Goal: Transaction & Acquisition: Purchase product/service

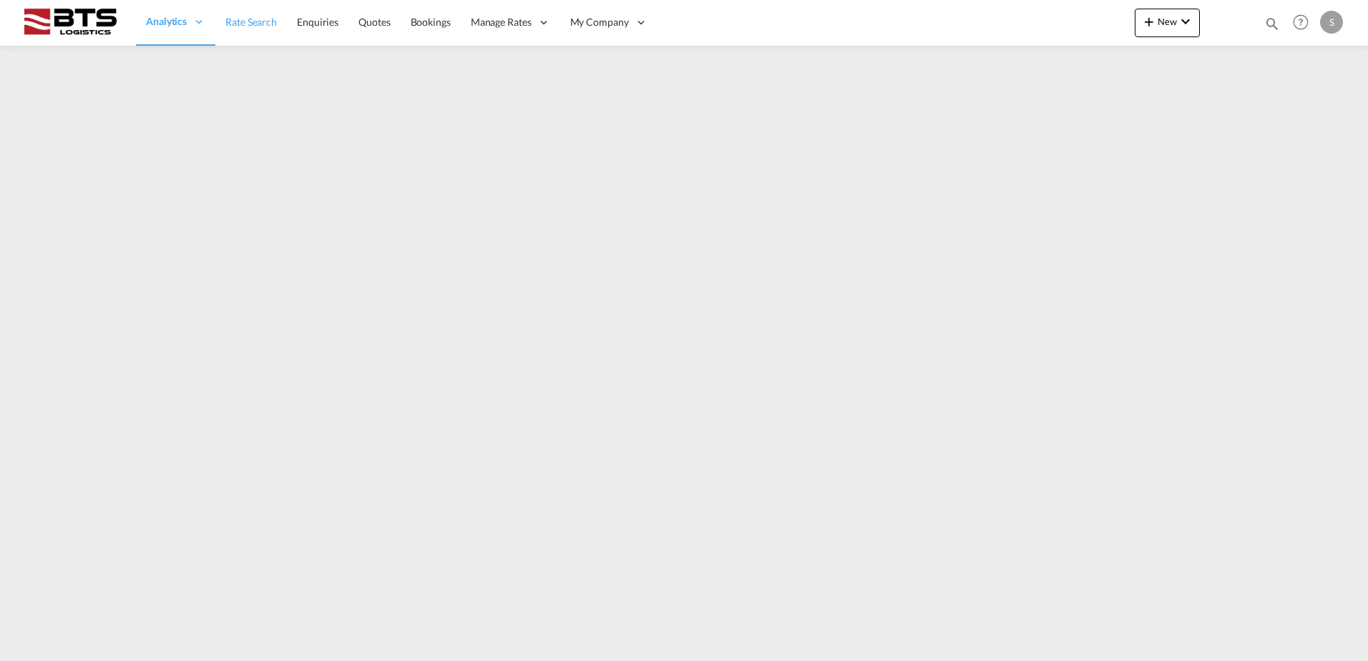
click at [263, 20] on span "Rate Search" at bounding box center [251, 22] width 52 height 12
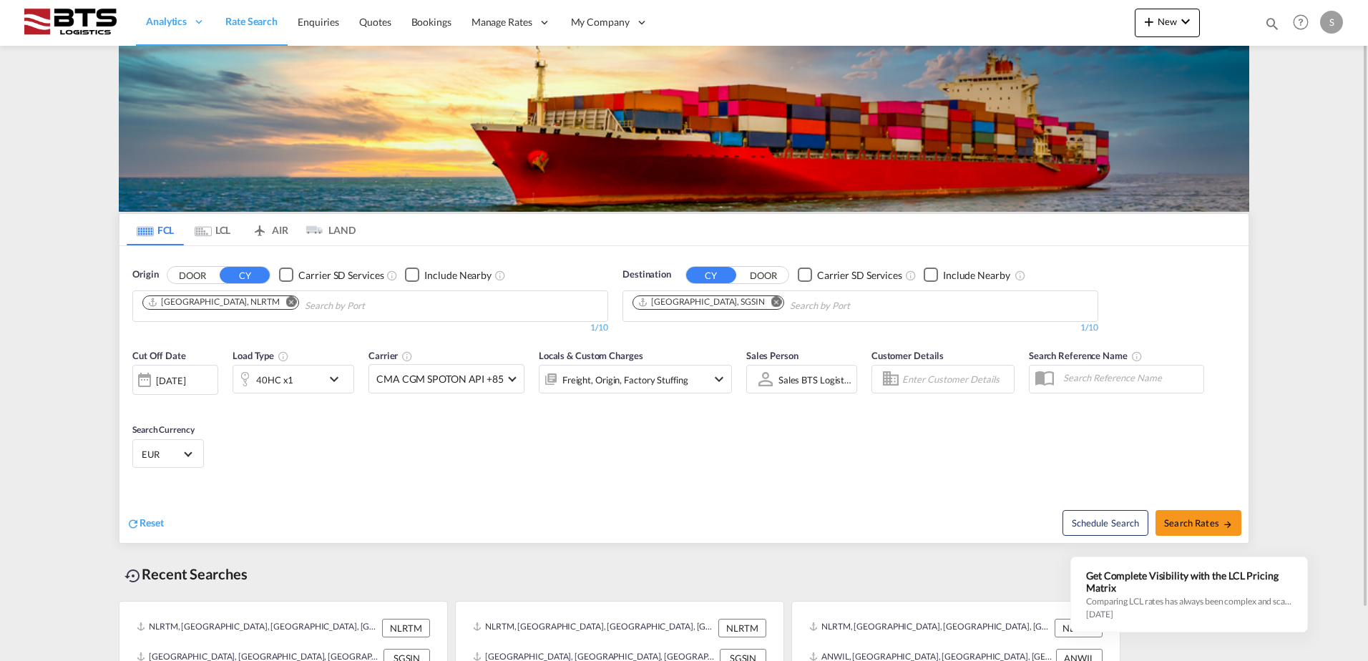
click at [67, 145] on md-content "Analytics Reports Dashboard Rate Search Enquiries Quotes Bookings" at bounding box center [684, 330] width 1368 height 661
click at [286, 299] on md-icon "Remove" at bounding box center [291, 301] width 11 height 11
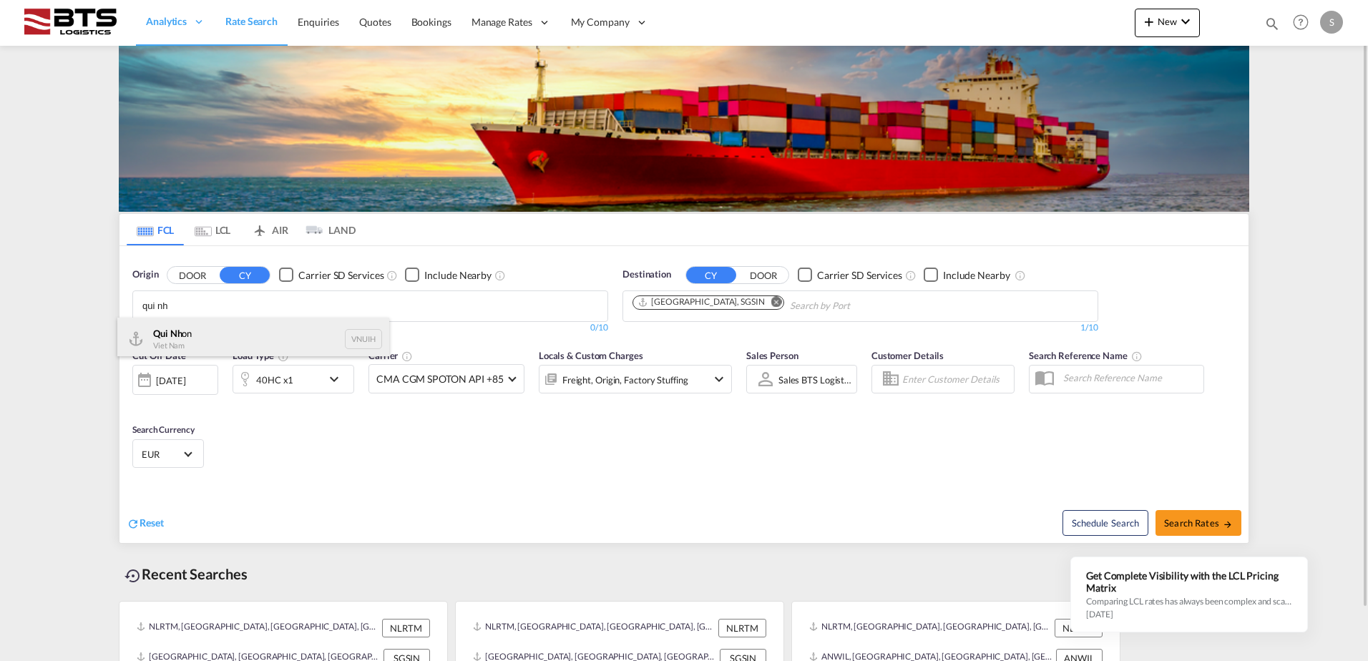
type input "qui nh"
click at [277, 334] on div "Qui Nh on Viet Nam VNUIH" at bounding box center [253, 339] width 272 height 43
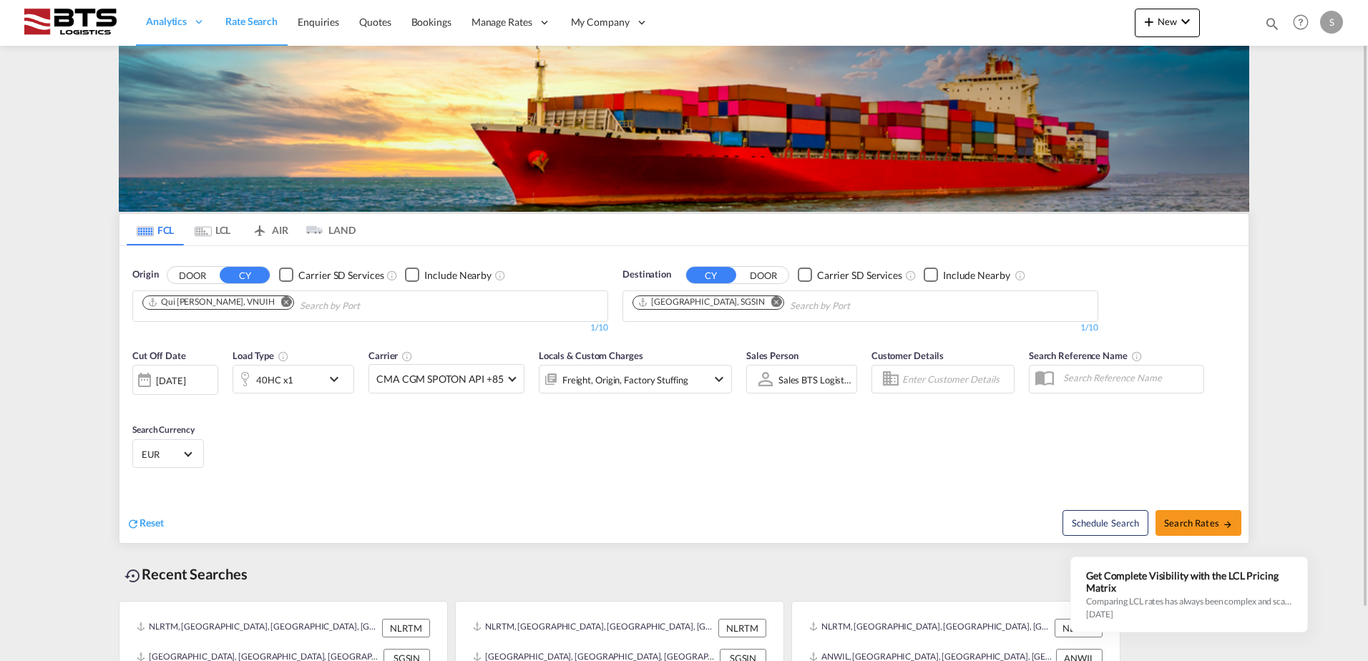
click at [772, 304] on md-icon "Remove" at bounding box center [777, 301] width 11 height 11
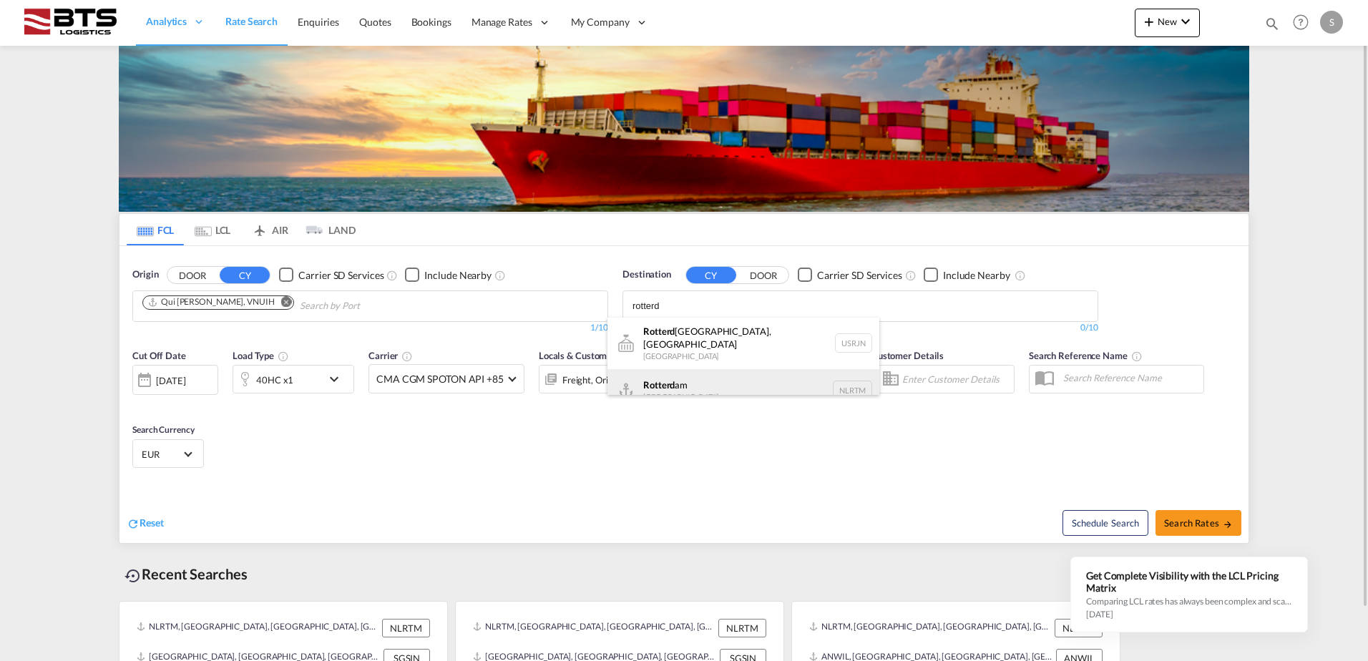
type input "rotterd"
click at [686, 369] on div "Rotterd am [GEOGRAPHIC_DATA] NLRTM" at bounding box center [744, 390] width 272 height 43
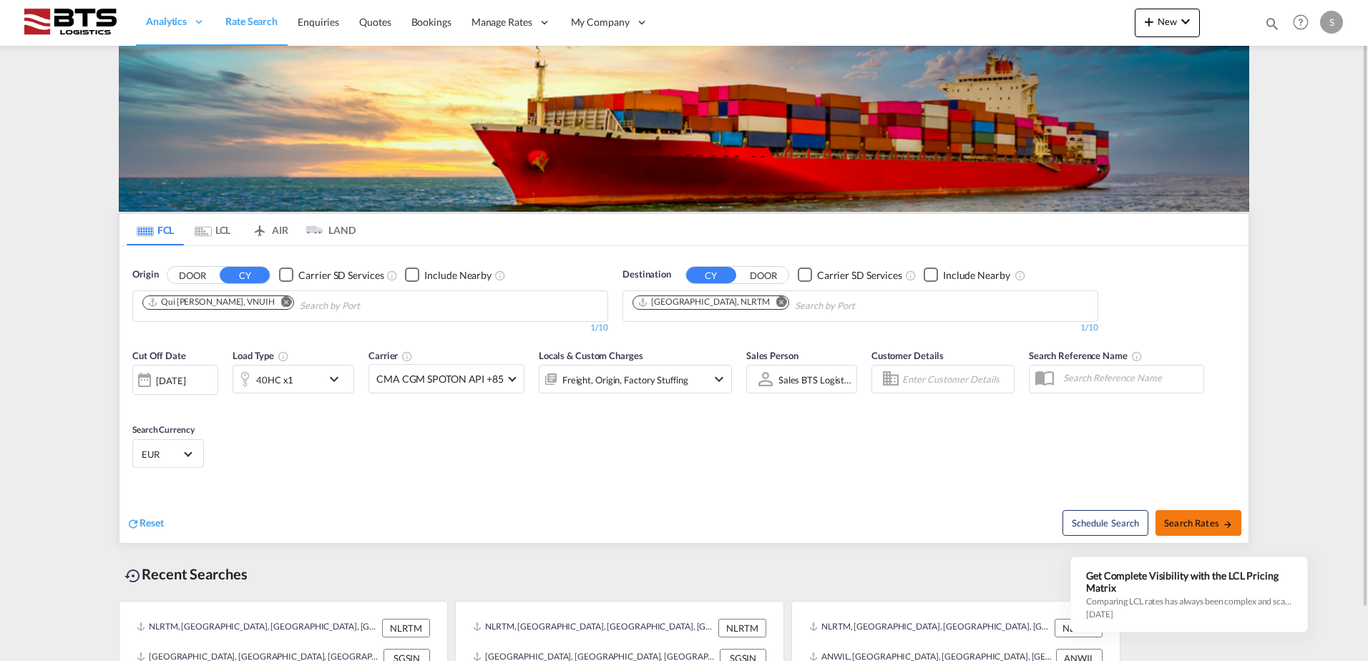
click at [1191, 517] on span "Search Rates" at bounding box center [1198, 522] width 69 height 11
type input "VNUIH to NLRTM / [DATE]"
